Goal: Information Seeking & Learning: Learn about a topic

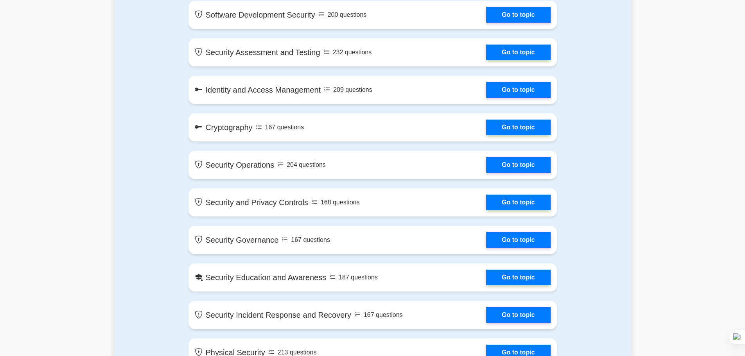
scroll to position [626, 0]
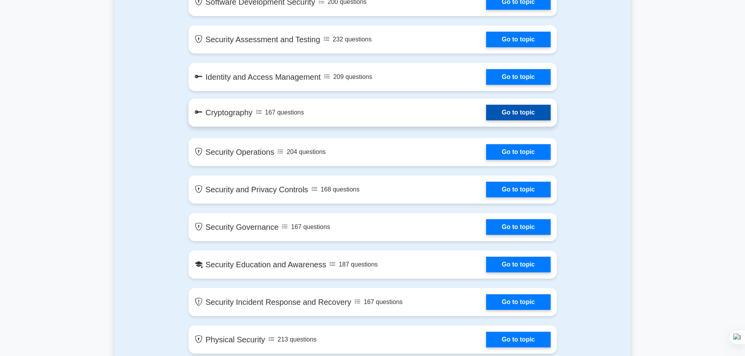
click at [486, 117] on link "Go to topic" at bounding box center [518, 113] width 64 height 16
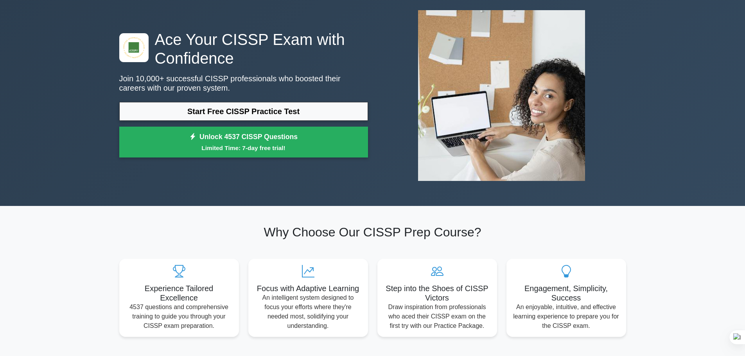
scroll to position [39, 0]
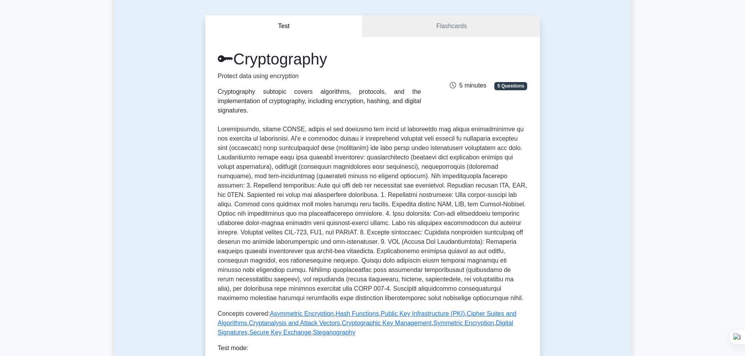
scroll to position [235, 0]
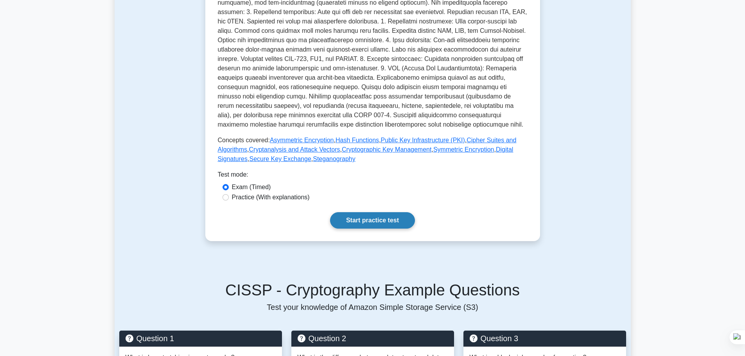
click at [369, 212] on link "Start practice test" at bounding box center [372, 220] width 85 height 16
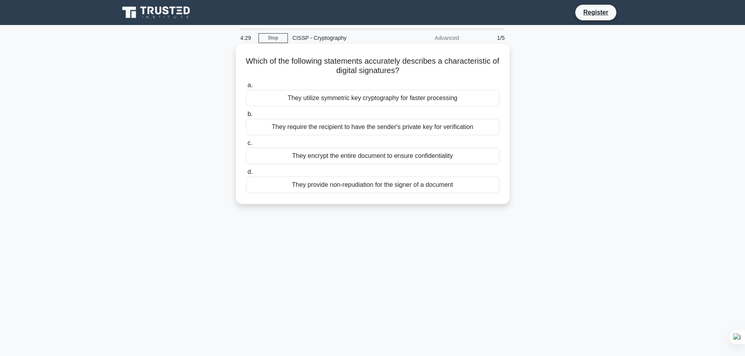
click at [336, 188] on div "They provide non-repudiation for the signer of a document" at bounding box center [372, 185] width 253 height 16
click at [246, 175] on input "d. They provide non-repudiation for the signer of a document" at bounding box center [246, 172] width 0 height 5
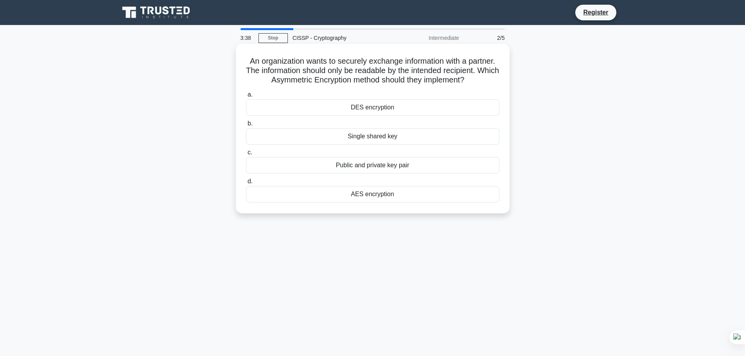
click at [359, 194] on div "AES encryption" at bounding box center [372, 194] width 253 height 16
click at [246, 184] on input "d. AES encryption" at bounding box center [246, 181] width 0 height 5
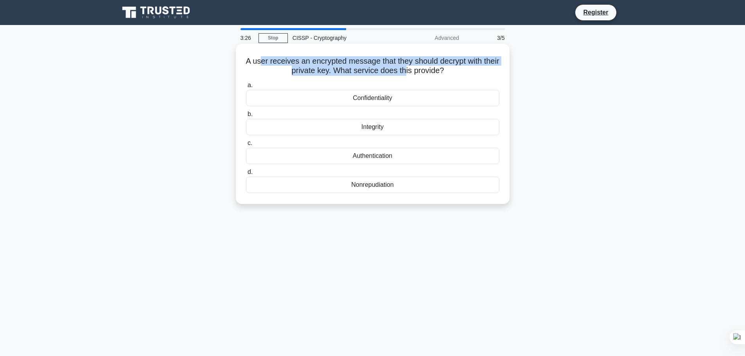
drag, startPoint x: 266, startPoint y: 63, endPoint x: 415, endPoint y: 71, distance: 149.3
click at [415, 71] on h5 "A user receives an encrypted message that they should decrypt with their privat…" at bounding box center [372, 66] width 255 height 20
click at [371, 65] on h5 "A user receives an encrypted message that they should decrypt with their privat…" at bounding box center [372, 66] width 255 height 20
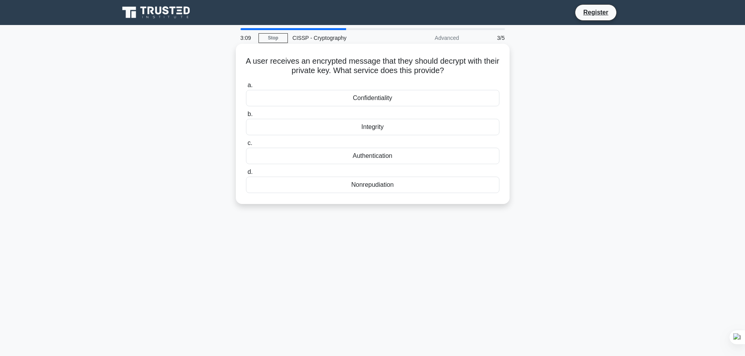
click at [340, 97] on div "Confidentiality" at bounding box center [372, 98] width 253 height 16
click at [246, 88] on input "a. Confidentiality" at bounding box center [246, 85] width 0 height 5
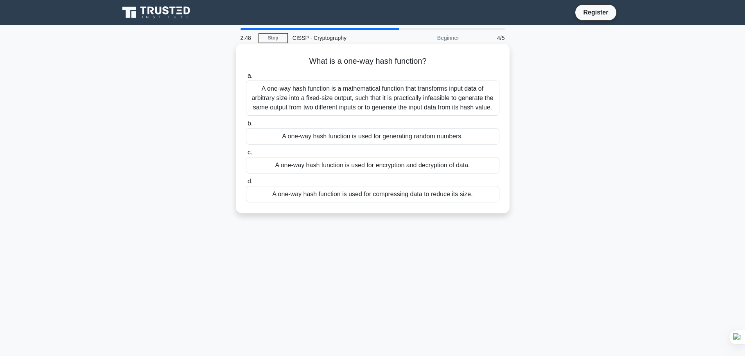
click at [389, 90] on div "A one-way hash function is a mathematical function that transforms input data o…" at bounding box center [372, 98] width 253 height 35
click at [246, 79] on input "a. A one-way hash function is a mathematical function that transforms input dat…" at bounding box center [246, 76] width 0 height 5
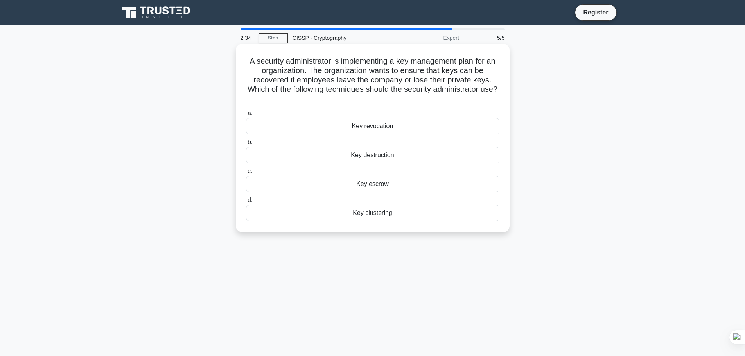
click at [392, 187] on div "Key escrow" at bounding box center [372, 184] width 253 height 16
click at [246, 174] on input "c. Key escrow" at bounding box center [246, 171] width 0 height 5
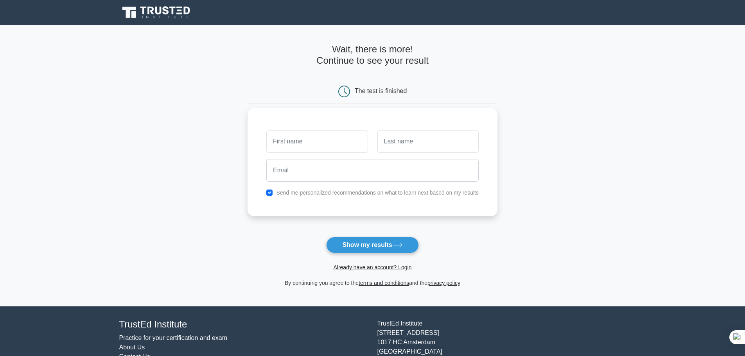
click at [306, 137] on input "text" at bounding box center [316, 141] width 101 height 23
click at [216, 111] on main "Wait, there is more! Continue to see your result The test is finished and the" at bounding box center [372, 166] width 745 height 282
click at [284, 140] on input "text" at bounding box center [316, 141] width 101 height 23
click at [285, 142] on input "Stepen" at bounding box center [316, 141] width 101 height 23
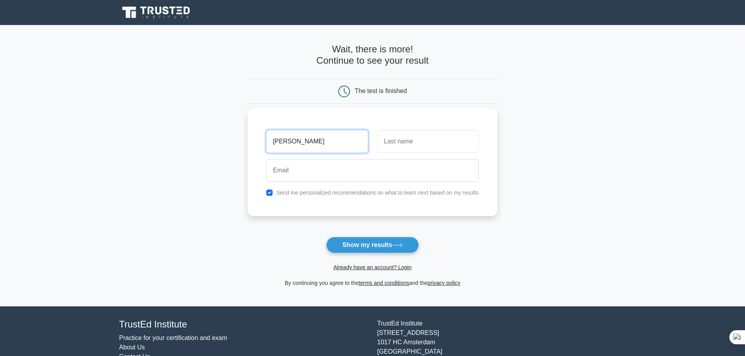
type input "Stephen"
type input "Frendo"
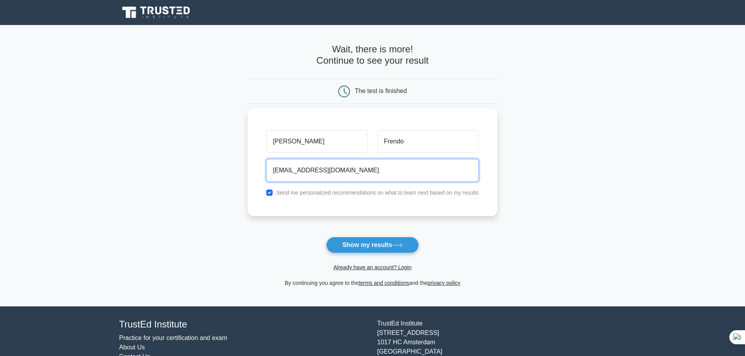
type input "sfrendo@gmail.com"
click at [309, 194] on label "Send me personalized recommendations on what to learn next based on my results" at bounding box center [377, 193] width 203 height 6
click at [267, 192] on input "checkbox" at bounding box center [269, 193] width 6 height 6
checkbox input "false"
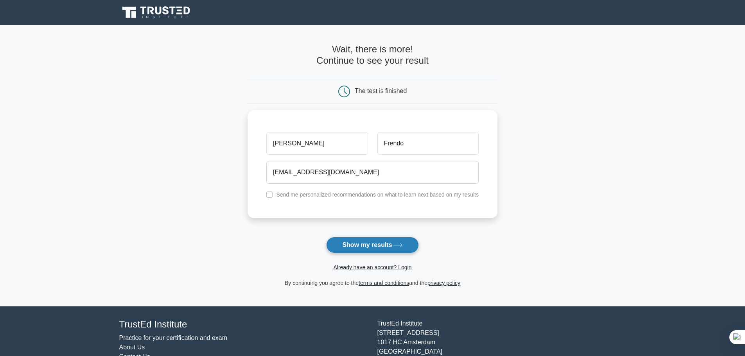
click at [352, 245] on button "Show my results" at bounding box center [372, 245] width 92 height 16
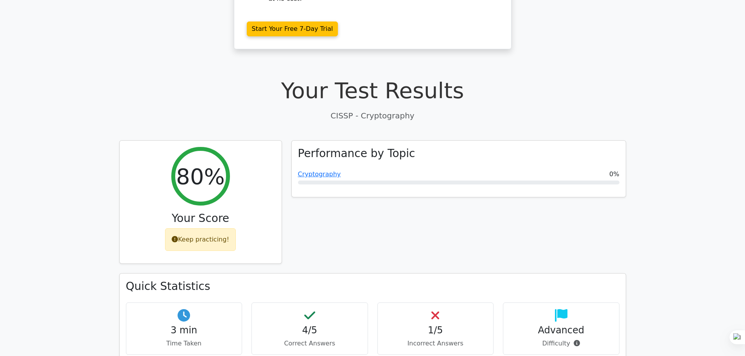
scroll to position [274, 0]
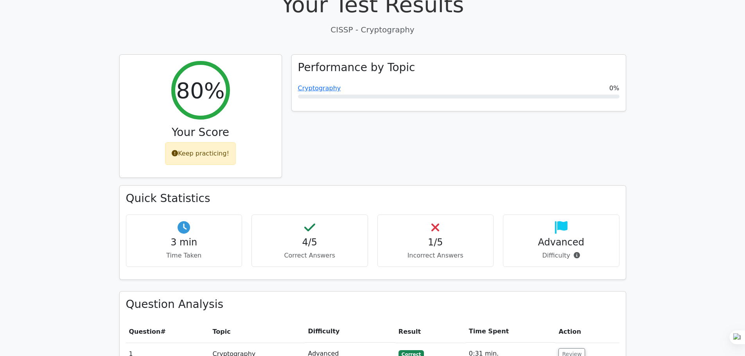
click at [437, 237] on h4 "1/5" at bounding box center [435, 242] width 103 height 11
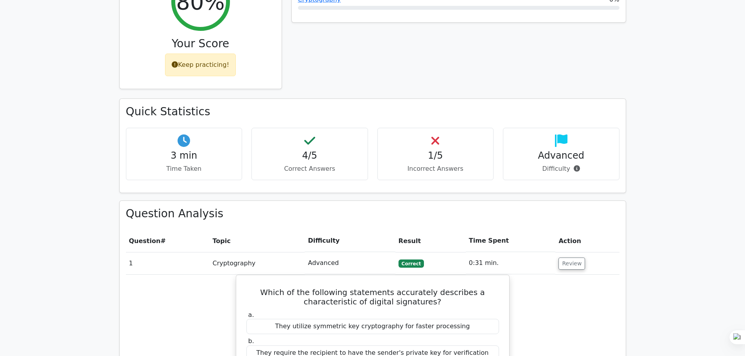
scroll to position [359, 0]
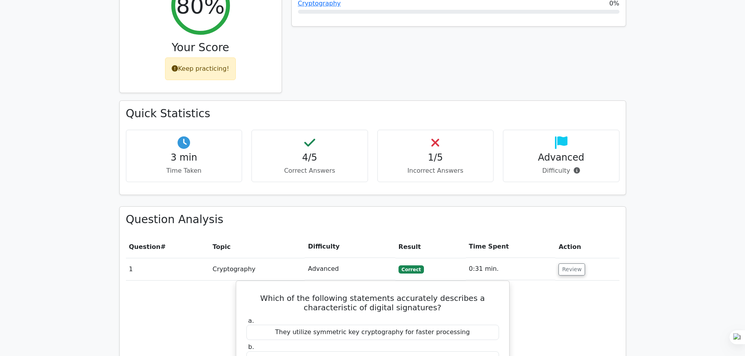
click at [426, 130] on div "1/5 Incorrect Answers" at bounding box center [435, 156] width 117 height 53
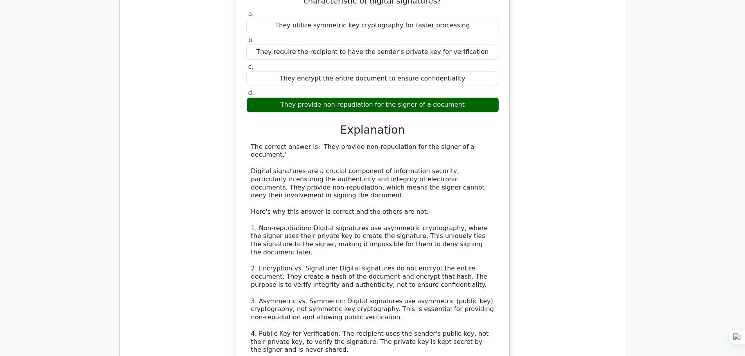
scroll to position [821, 0]
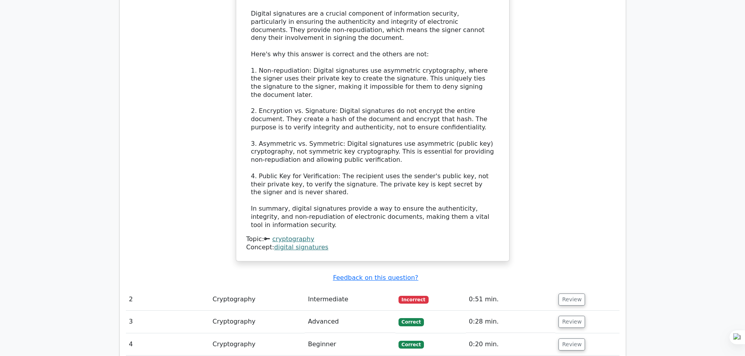
click at [332, 289] on td "Intermediate" at bounding box center [350, 300] width 90 height 22
click at [223, 289] on td "Cryptography" at bounding box center [257, 300] width 95 height 22
click at [568, 294] on button "Review" at bounding box center [572, 300] width 27 height 12
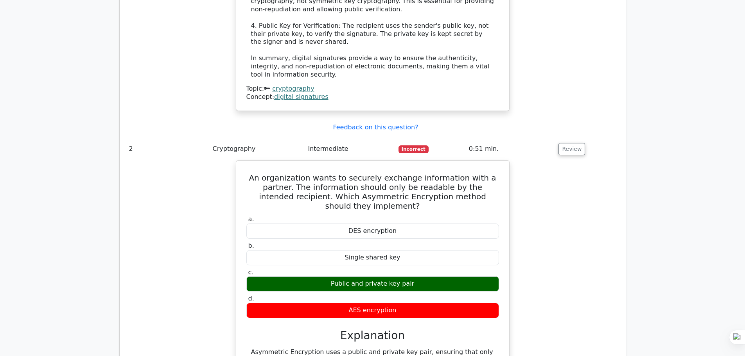
scroll to position [978, 0]
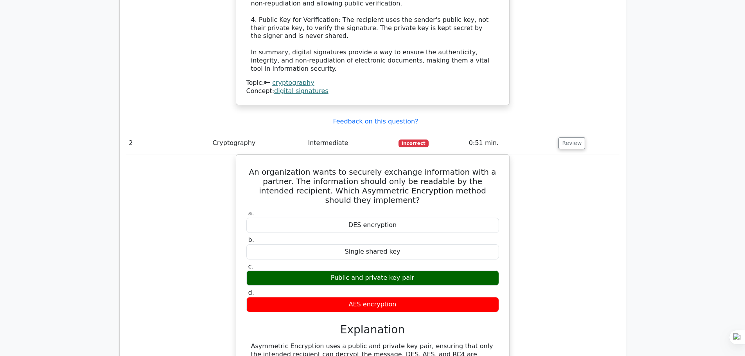
drag, startPoint x: 555, startPoint y: 174, endPoint x: 552, endPoint y: 183, distance: 9.2
click at [555, 174] on div "An organization wants to securely exchange information with a partner. The info…" at bounding box center [373, 290] width 494 height 271
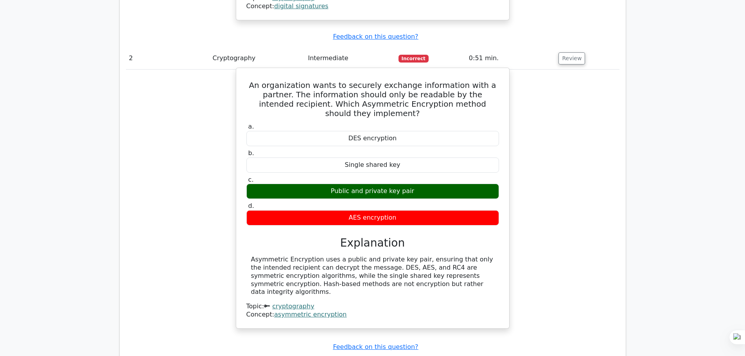
scroll to position [1095, 0]
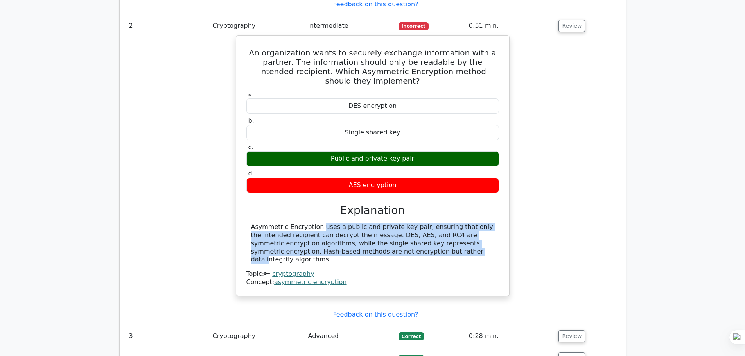
drag, startPoint x: 269, startPoint y: 173, endPoint x: 365, endPoint y: 196, distance: 98.0
click at [365, 223] on div "Asymmetric Encryption uses a public and private key pair, ensuring that only th…" at bounding box center [372, 243] width 243 height 41
click at [319, 223] on div "Asymmetric Encryption uses a public and private key pair, ensuring that only th…" at bounding box center [372, 243] width 243 height 41
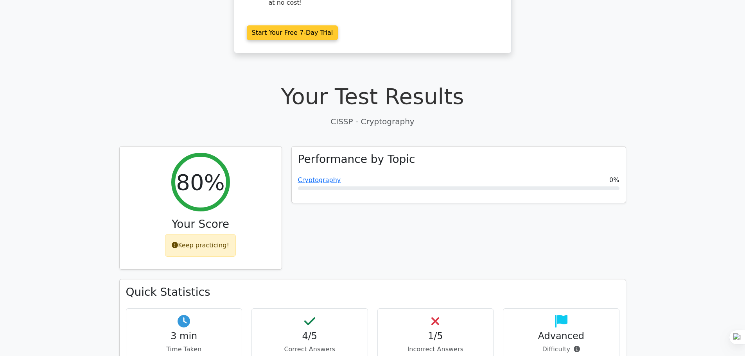
scroll to position [0, 0]
